Goal: Transaction & Acquisition: Book appointment/travel/reservation

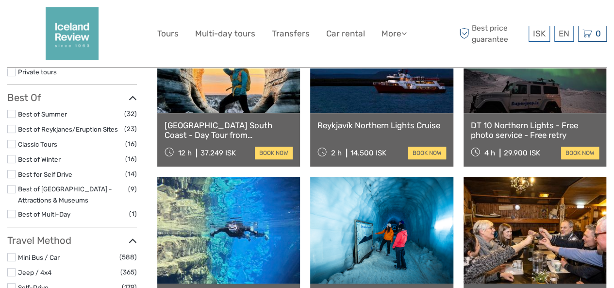
scroll to position [97, 0]
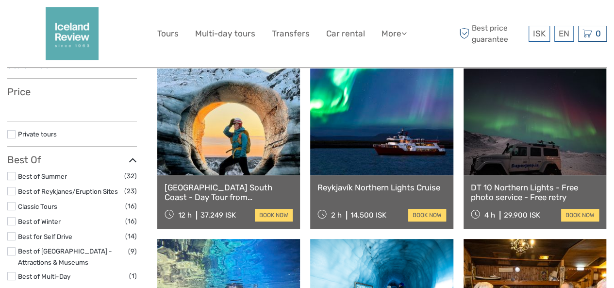
select select
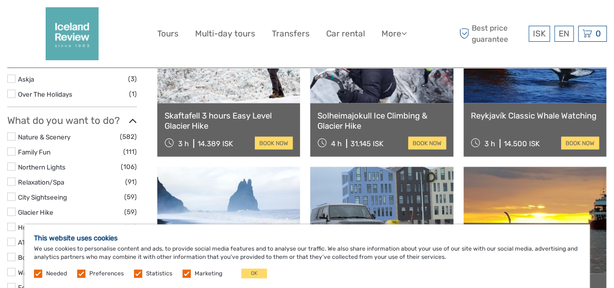
scroll to position [922, 0]
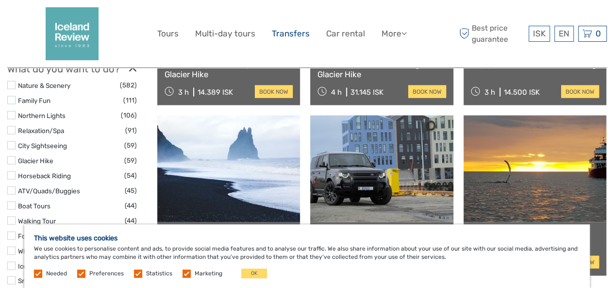
click at [293, 32] on link "Transfers" at bounding box center [291, 34] width 38 height 14
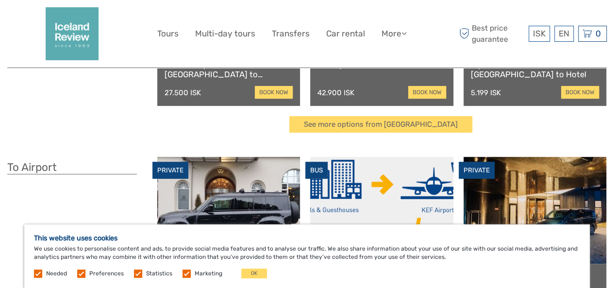
scroll to position [194, 0]
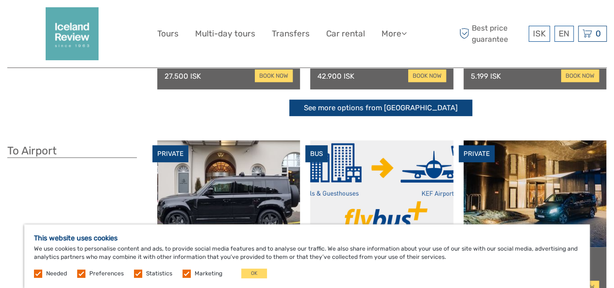
click at [407, 109] on link "See more options from Keflavík airport" at bounding box center [380, 107] width 183 height 17
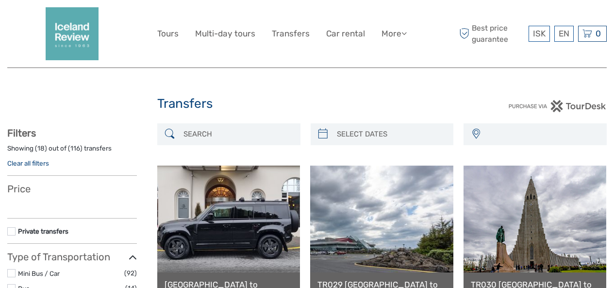
select select
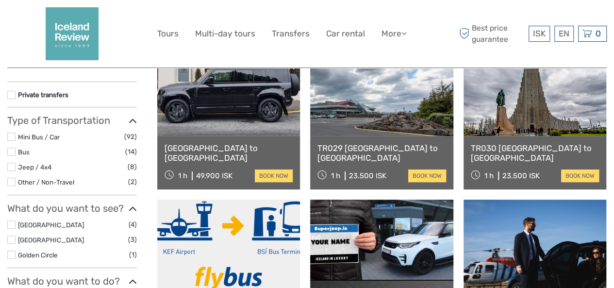
select select
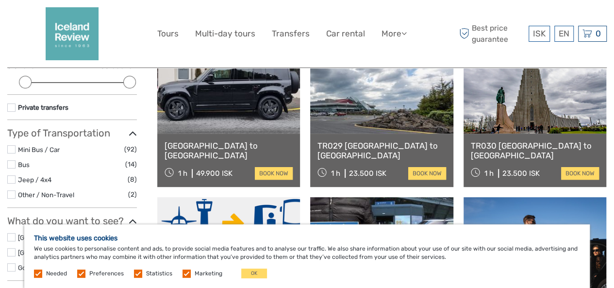
scroll to position [194, 0]
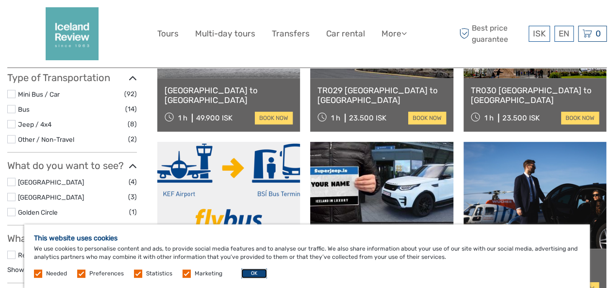
click at [257, 273] on button "OK" at bounding box center [254, 273] width 26 height 10
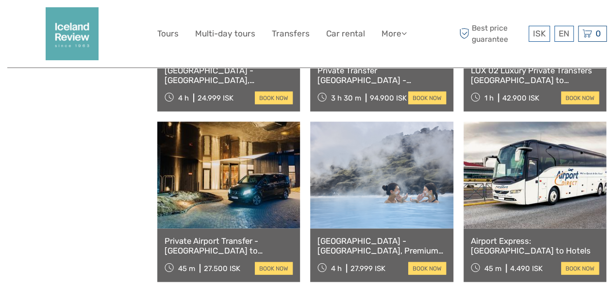
scroll to position [970, 0]
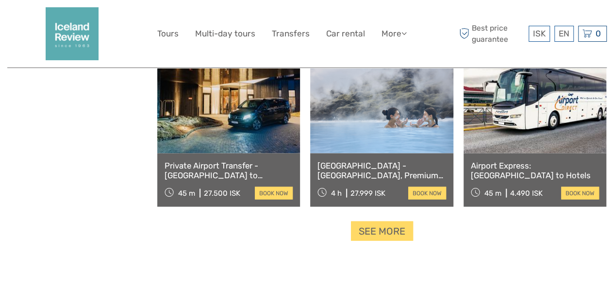
click at [222, 173] on link "Private Airport Transfer - [GEOGRAPHIC_DATA] to [GEOGRAPHIC_DATA]" at bounding box center [228, 171] width 128 height 20
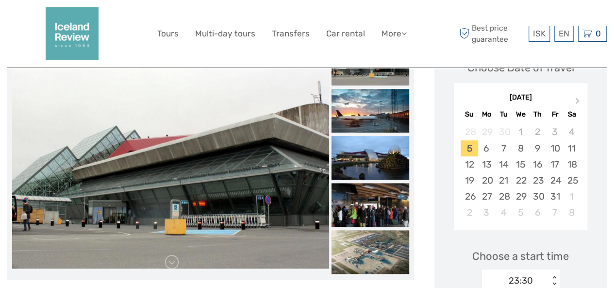
scroll to position [97, 0]
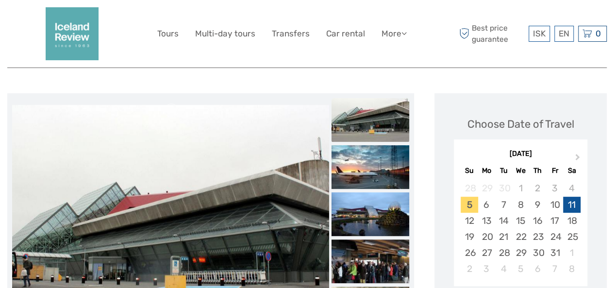
click at [569, 201] on div "11" at bounding box center [571, 204] width 17 height 16
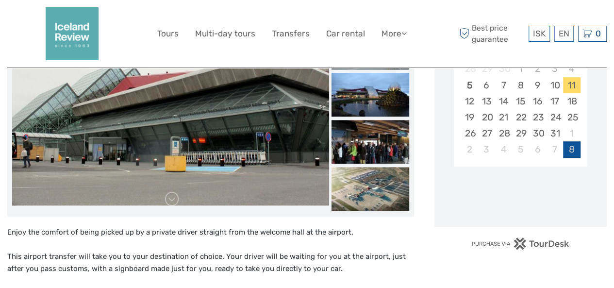
scroll to position [243, 0]
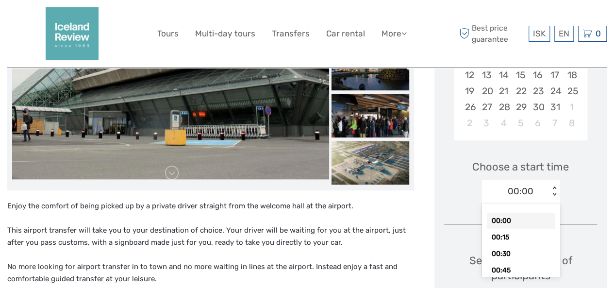
click at [523, 196] on div "00:00" at bounding box center [520, 191] width 26 height 13
click at [518, 253] on div "02:45" at bounding box center [520, 256] width 68 height 16
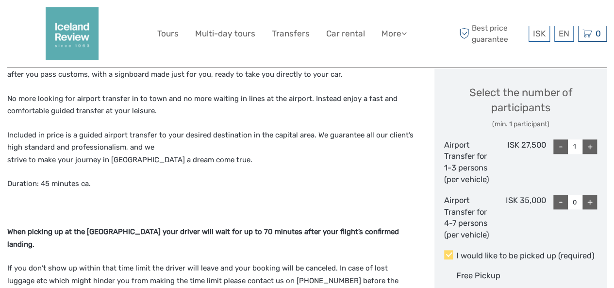
scroll to position [388, 0]
